Goal: Task Accomplishment & Management: Manage account settings

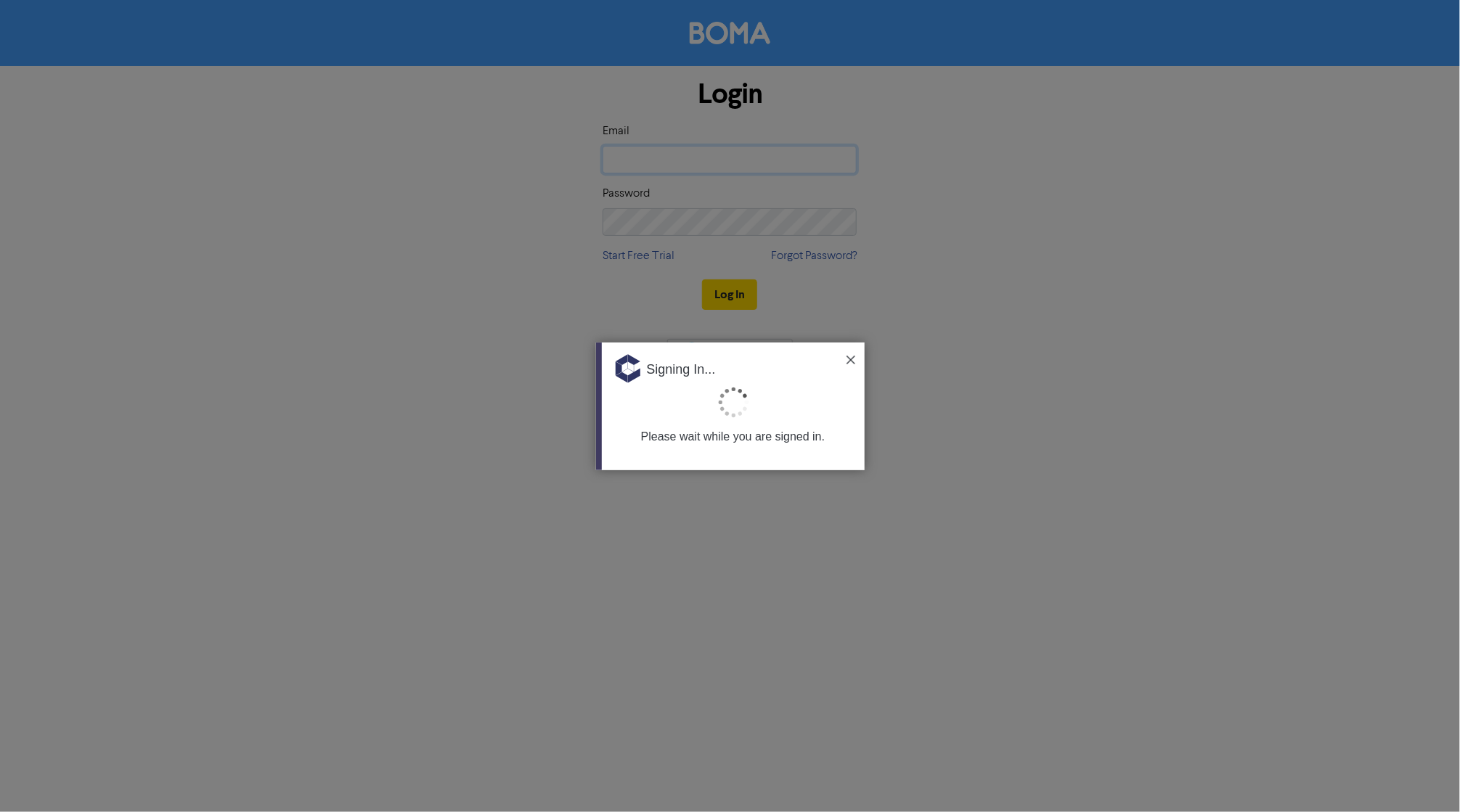
type input "[PERSON_NAME][EMAIL_ADDRESS][DOMAIN_NAME][PERSON_NAME]"
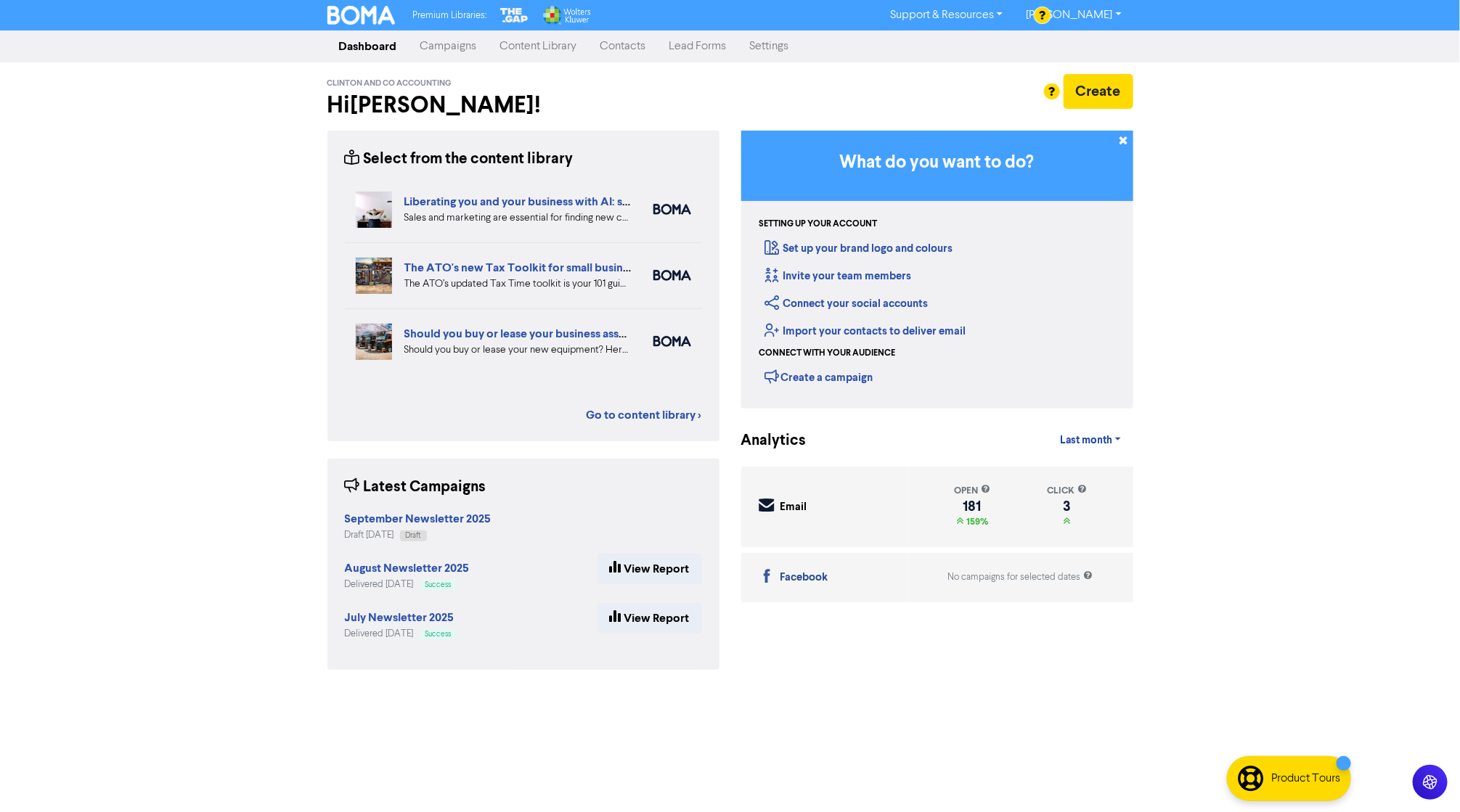
click at [279, 560] on div "Premium Libraries: Support & Resources Video Tutorials FAQ & Guides Marketing E…" at bounding box center [730, 406] width 1460 height 812
click at [474, 47] on link "Campaigns" at bounding box center [449, 46] width 80 height 29
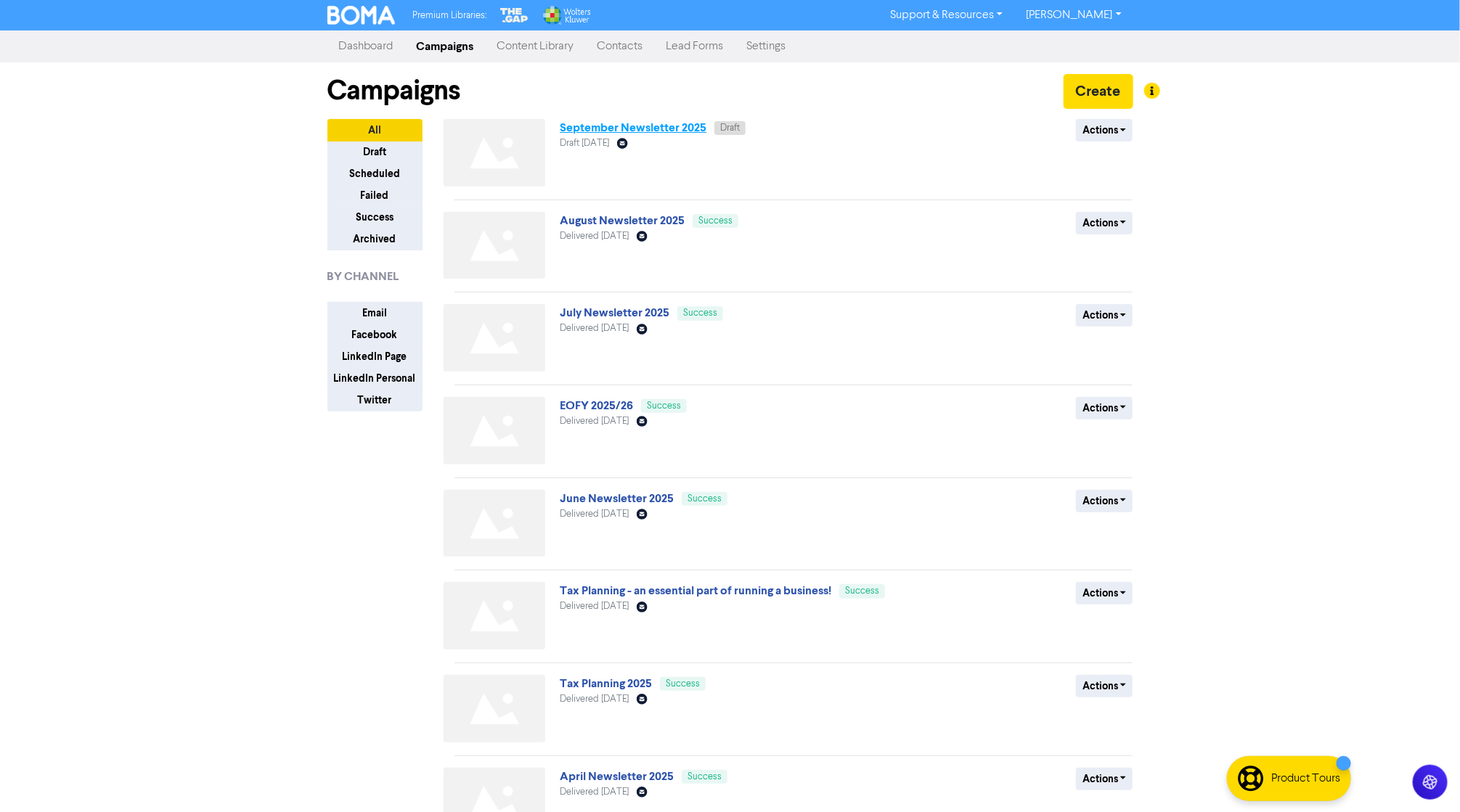
click at [620, 122] on link "September Newsletter 2025" at bounding box center [633, 128] width 147 height 15
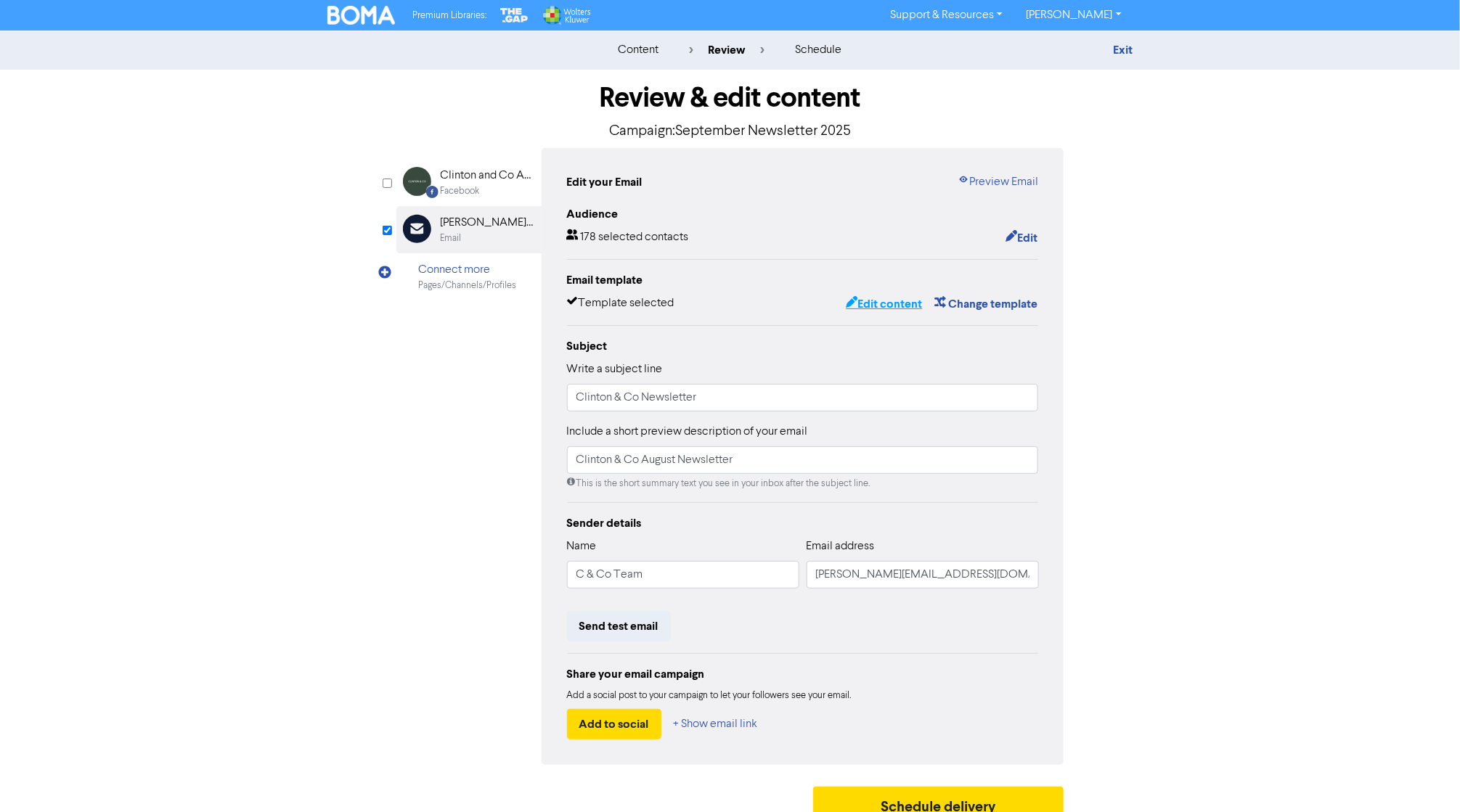
click at [880, 301] on button "Edit content" at bounding box center [883, 304] width 78 height 19
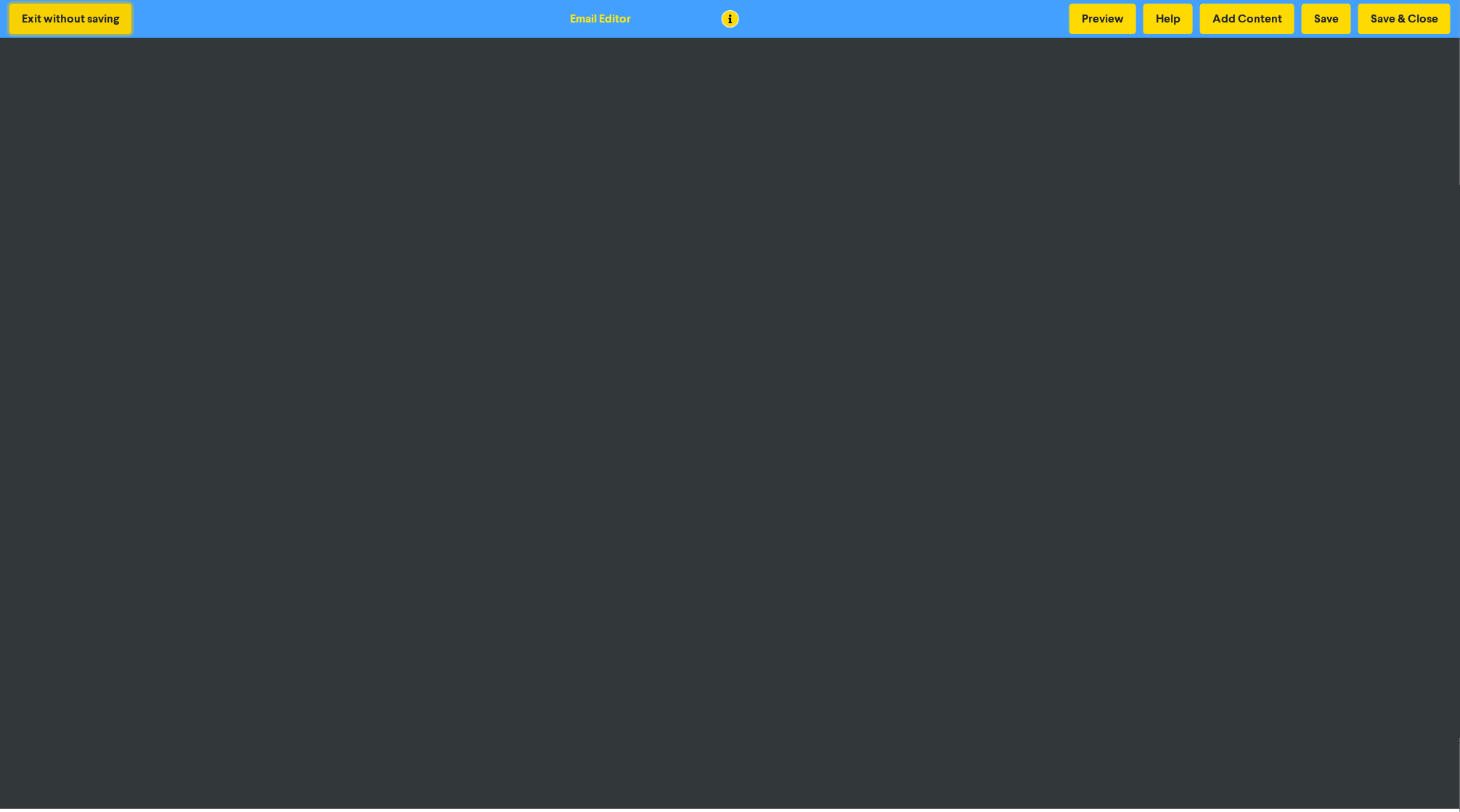
click at [78, 21] on button "Exit without saving" at bounding box center [70, 18] width 122 height 30
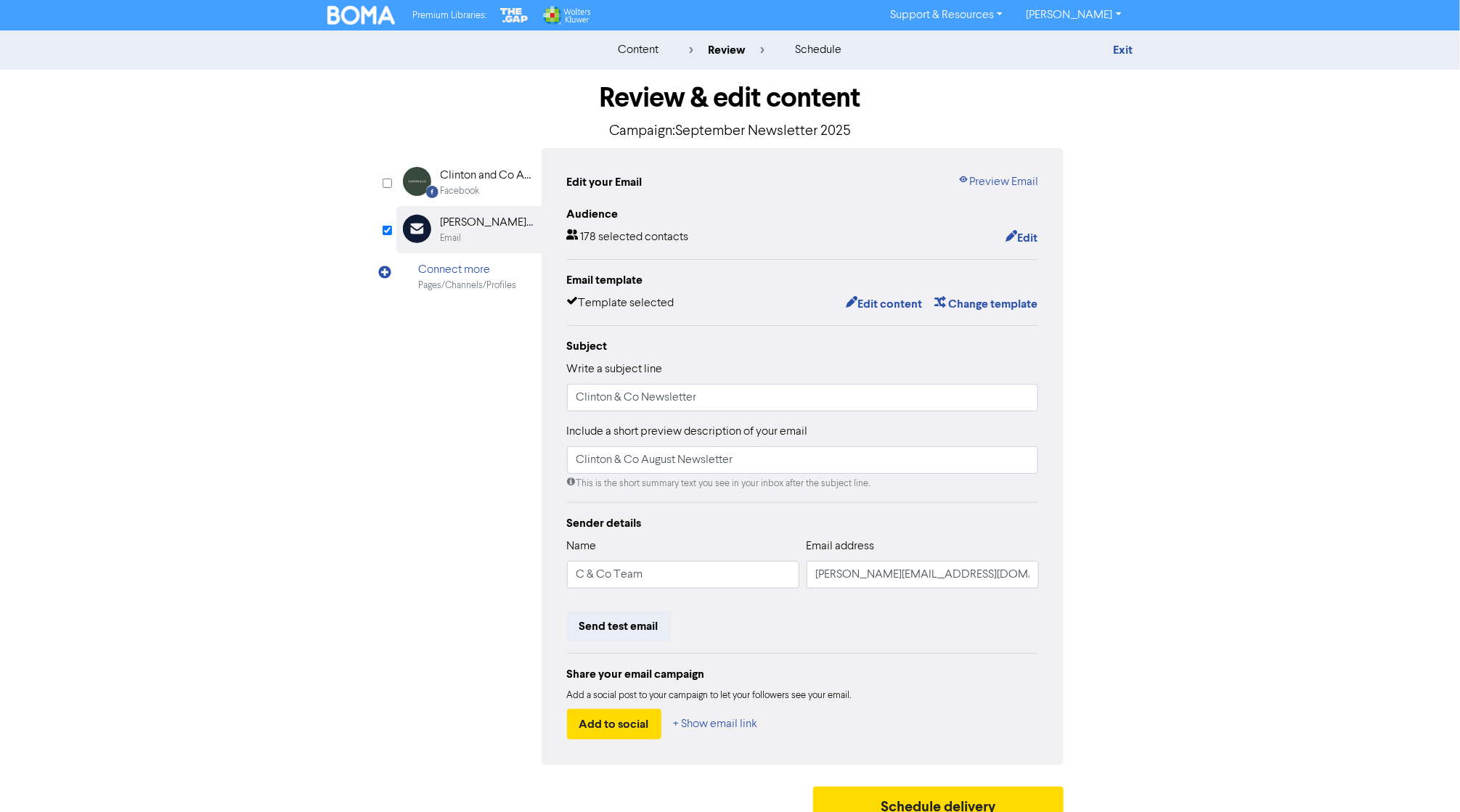
click at [644, 51] on div "content" at bounding box center [638, 50] width 41 height 18
click at [1124, 51] on link "Exit" at bounding box center [1123, 50] width 20 height 15
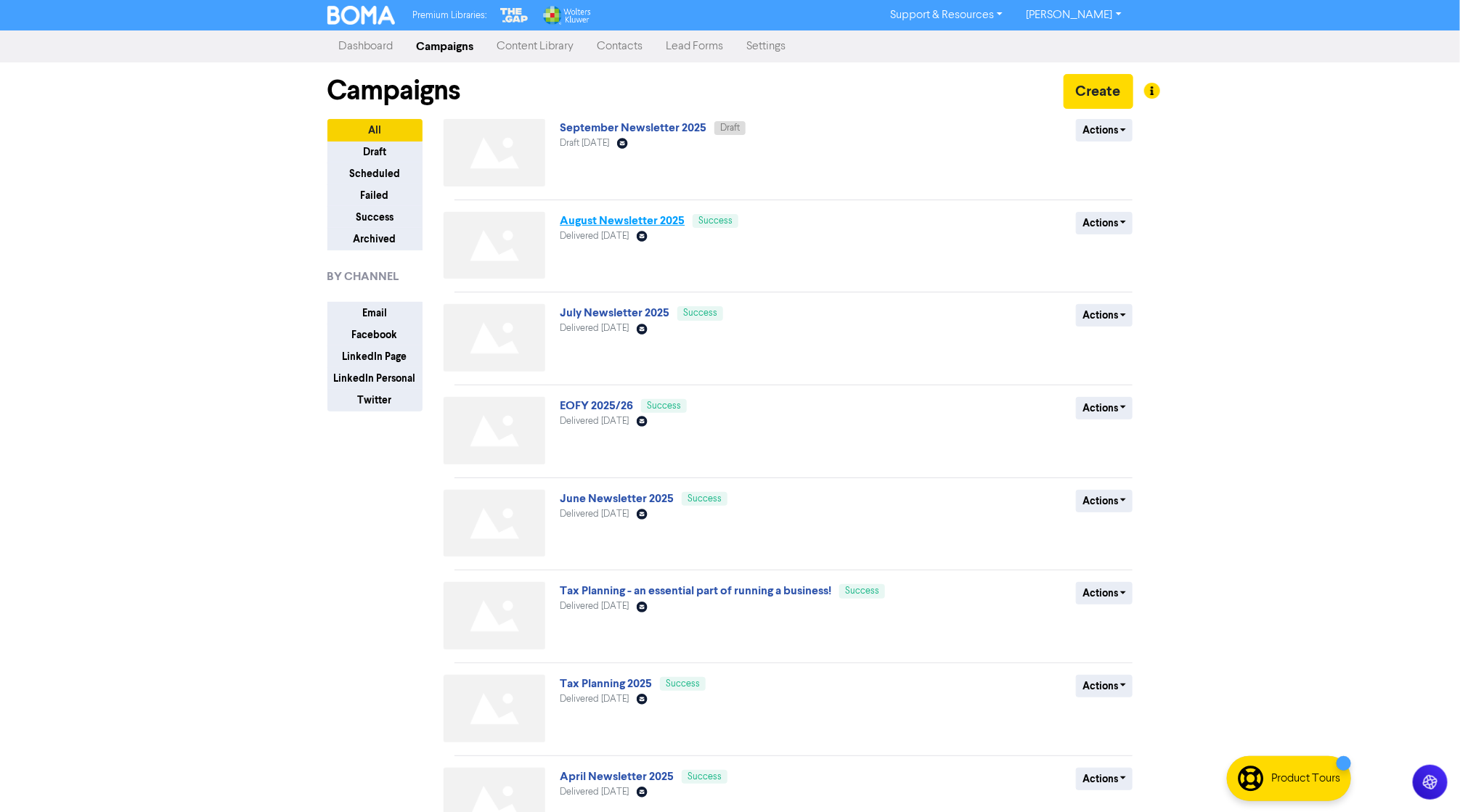
click at [617, 215] on link "August Newsletter 2025" at bounding box center [622, 221] width 125 height 15
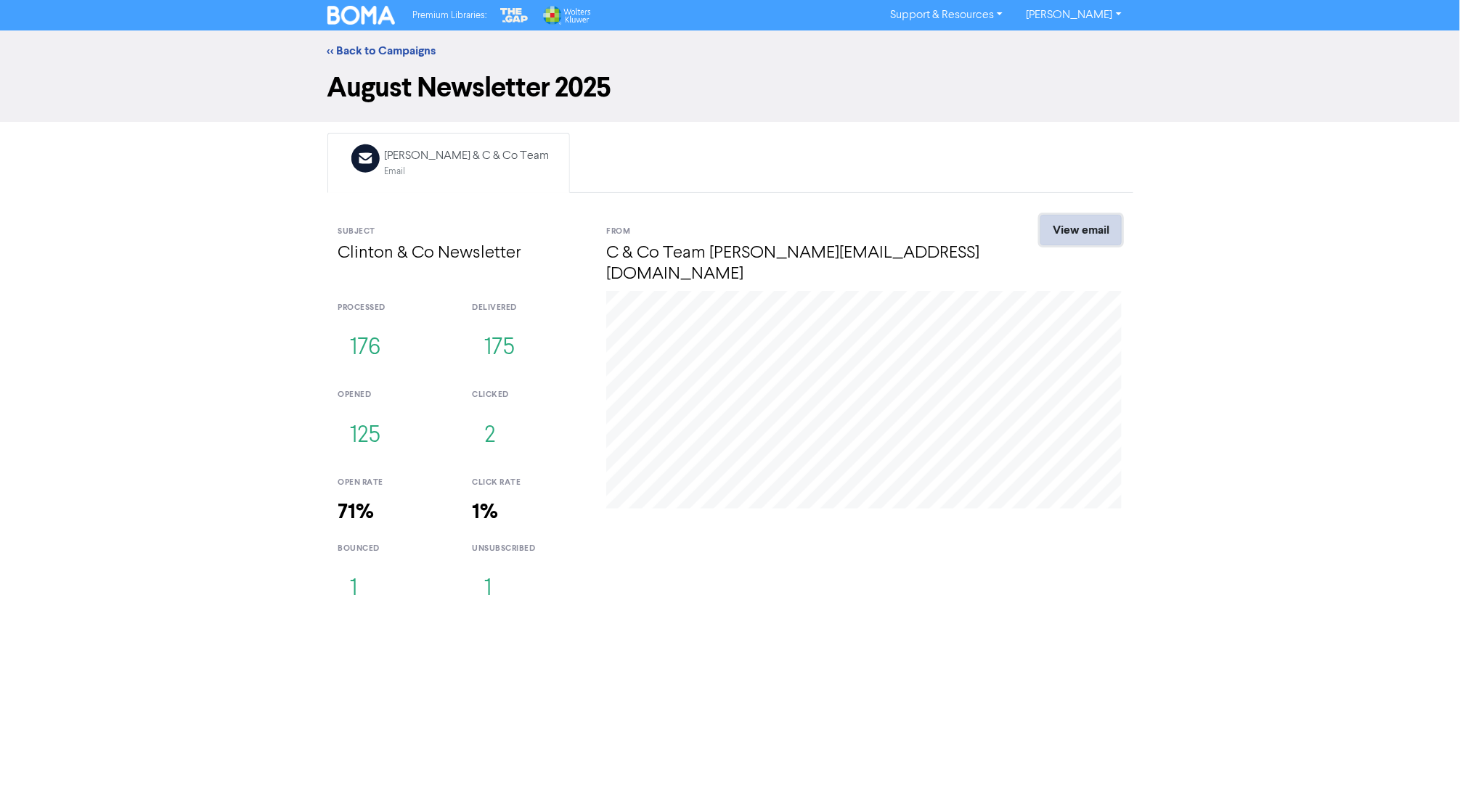
click at [1073, 233] on link "View email" at bounding box center [1081, 230] width 81 height 30
click at [400, 51] on link "<< Back to Campaigns" at bounding box center [381, 51] width 109 height 15
